Goal: Task Accomplishment & Management: Manage account settings

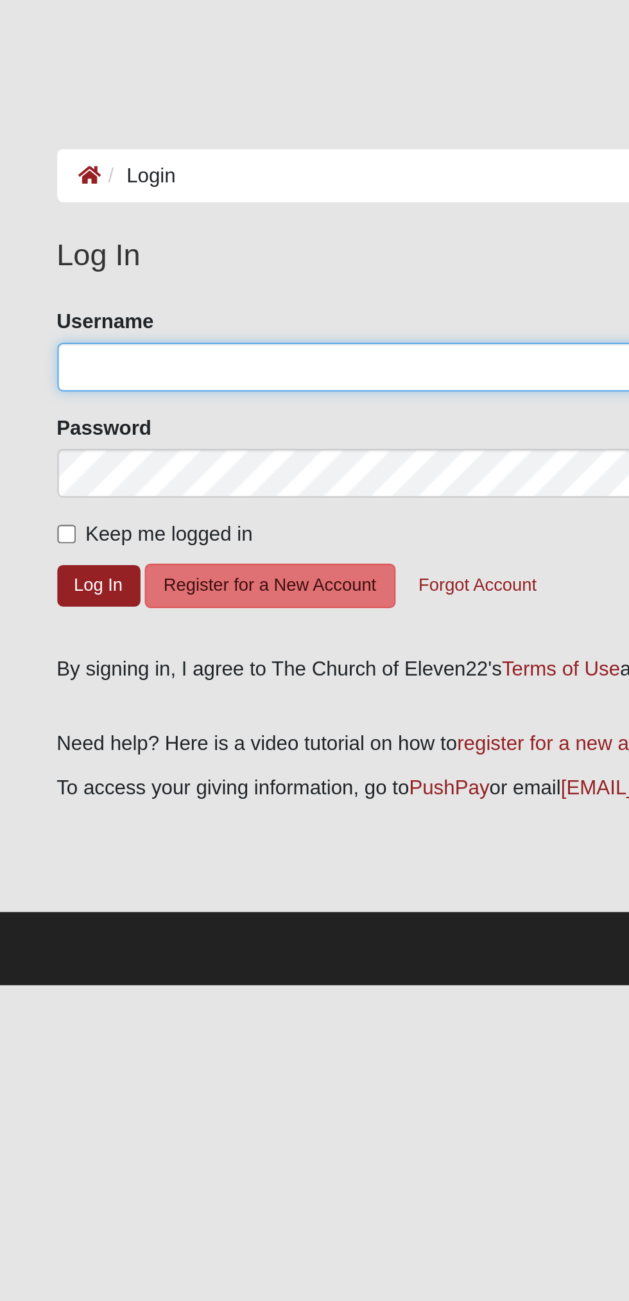
click at [175, 168] on input "Username" at bounding box center [315, 164] width 579 height 22
type input "Todd2025"
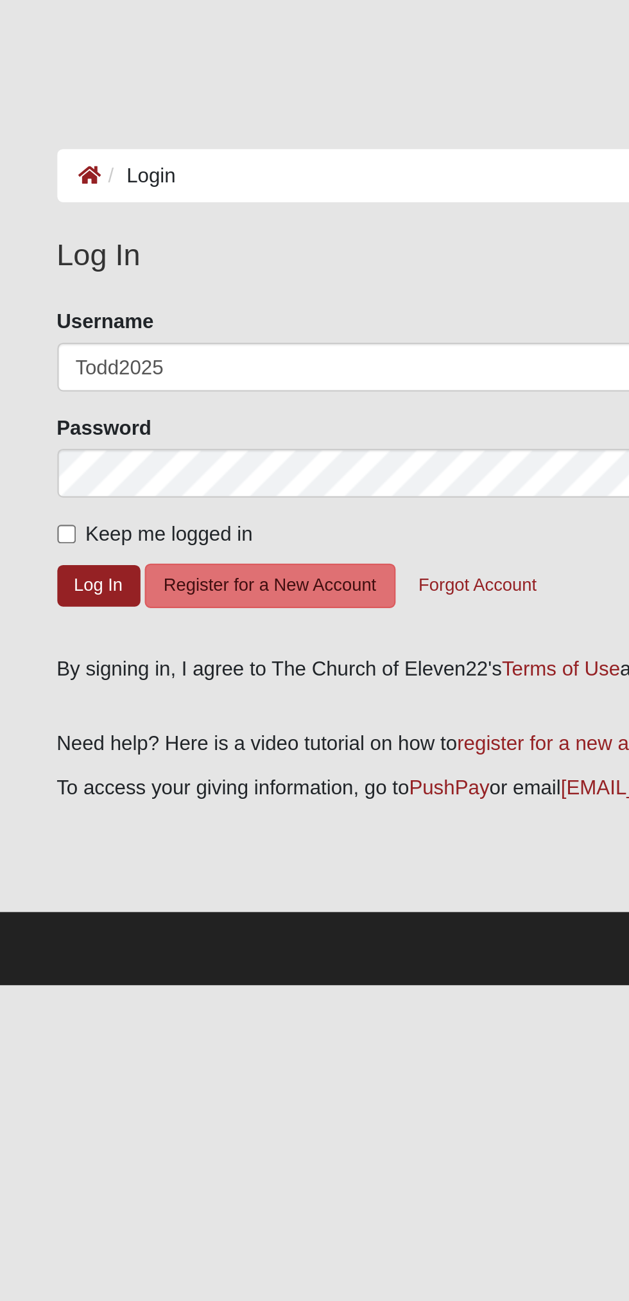
click at [26, 253] on button "Log In" at bounding box center [44, 262] width 37 height 19
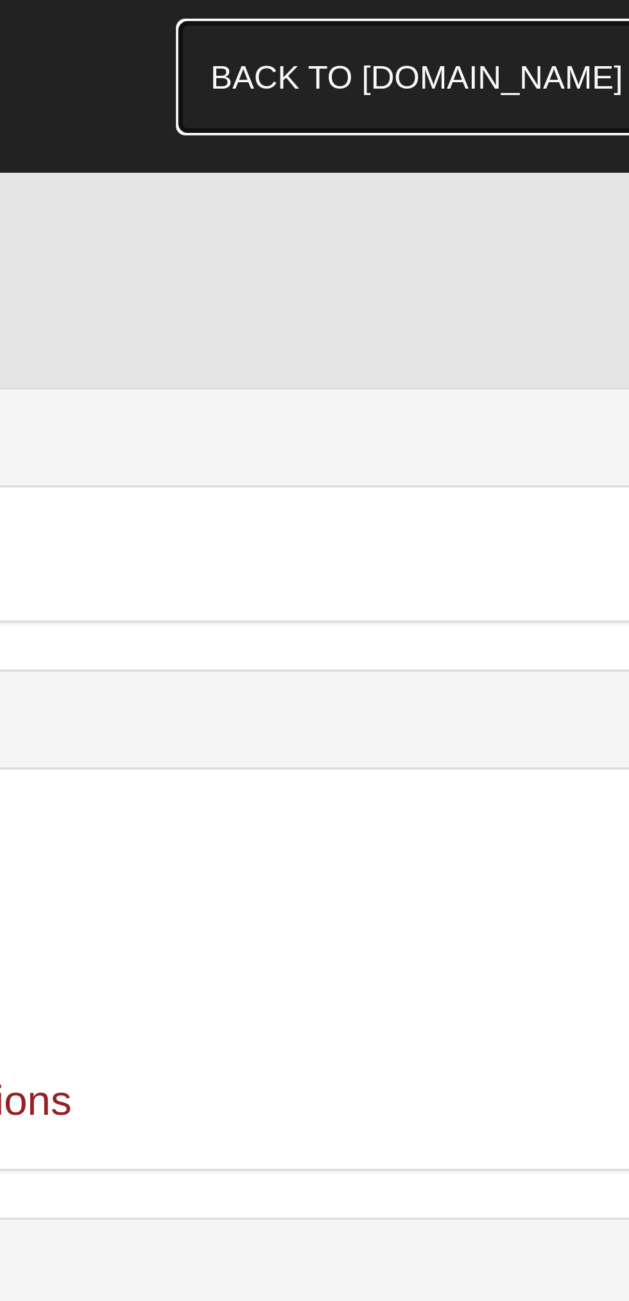
click at [421, 21] on link "Back to [DOMAIN_NAME]" at bounding box center [385, 21] width 133 height 32
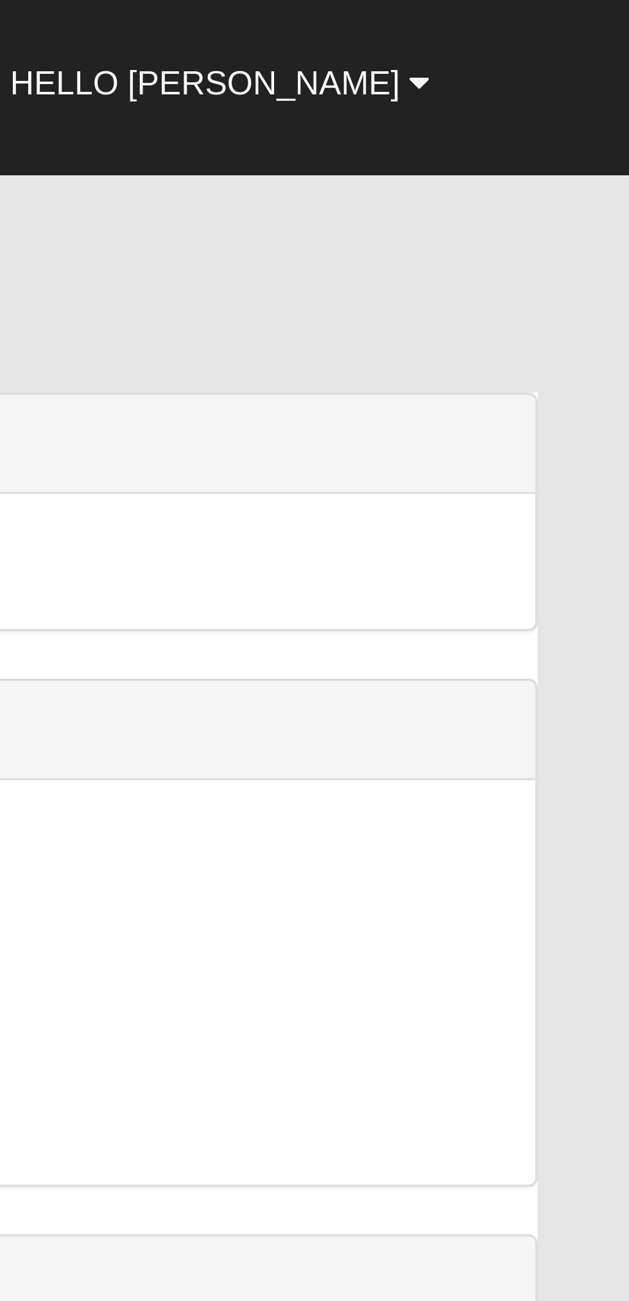
click at [575, 24] on link "Hello [PERSON_NAME]" at bounding box center [518, 22] width 134 height 32
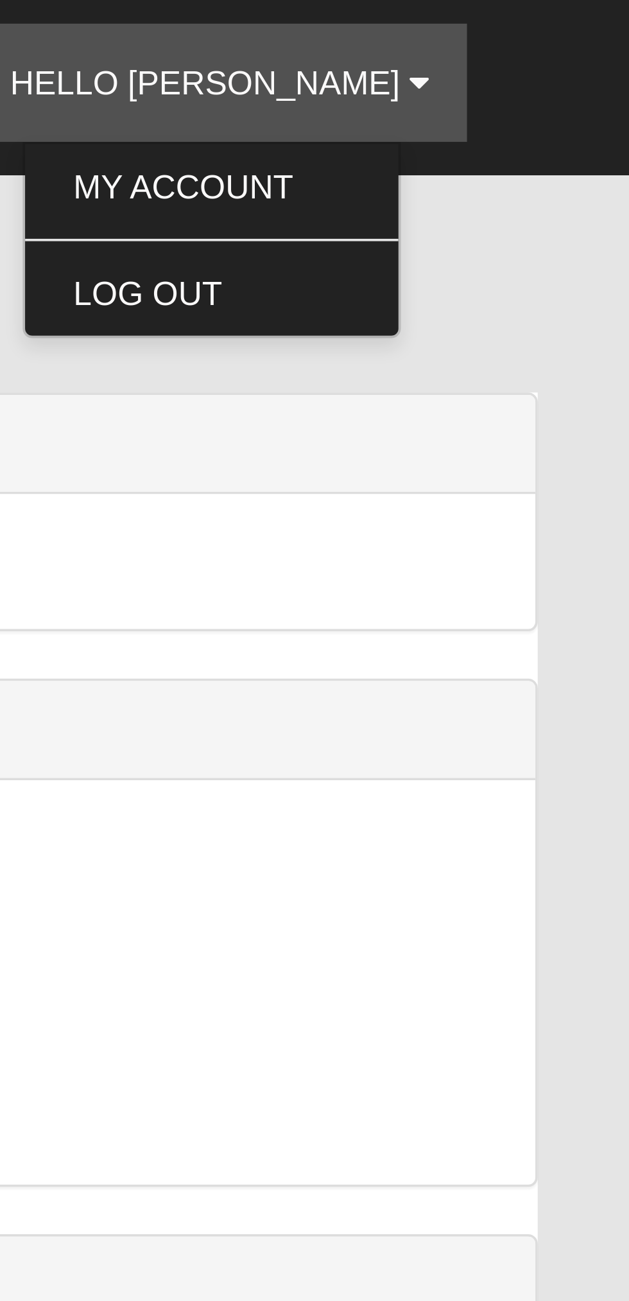
click at [614, 26] on nav "The [DEMOGRAPHIC_DATA] of Eleven22 Hello [PERSON_NAME] My Account Log Out Back …" at bounding box center [314, 24] width 629 height 48
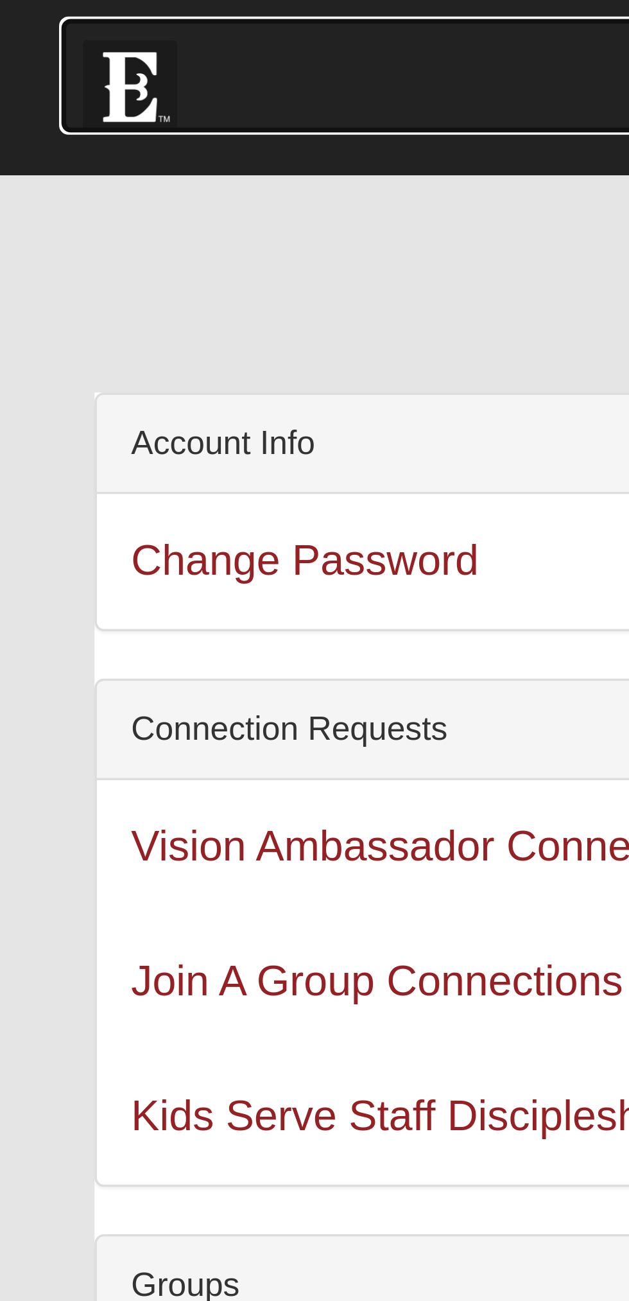
click at [34, 19] on img at bounding box center [35, 24] width 26 height 26
